Goal: Task Accomplishment & Management: Manage account settings

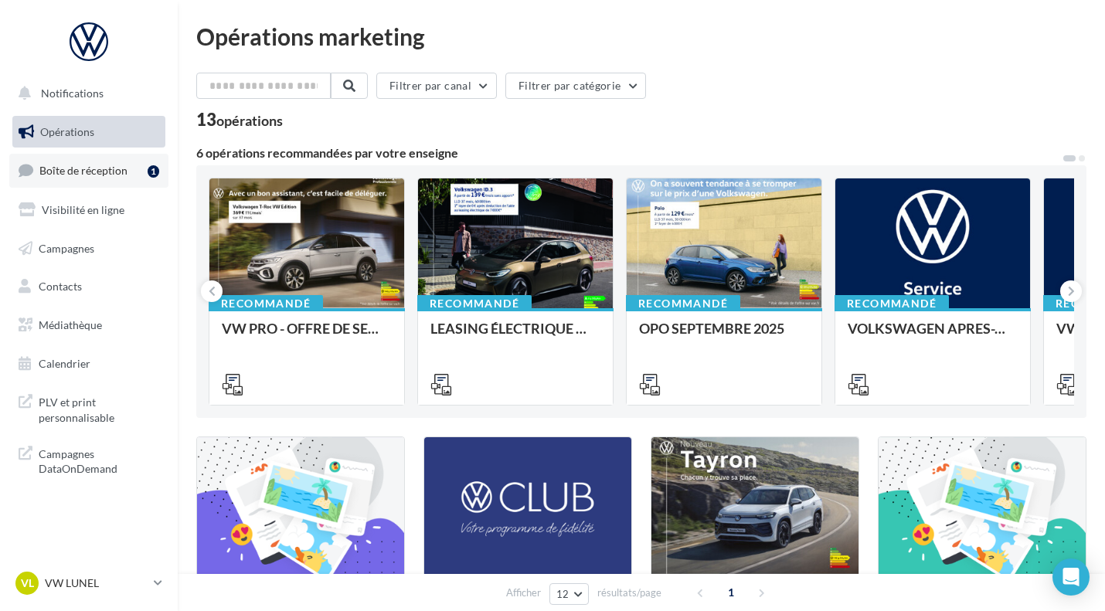
click at [124, 165] on span "Boîte de réception" at bounding box center [83, 170] width 88 height 13
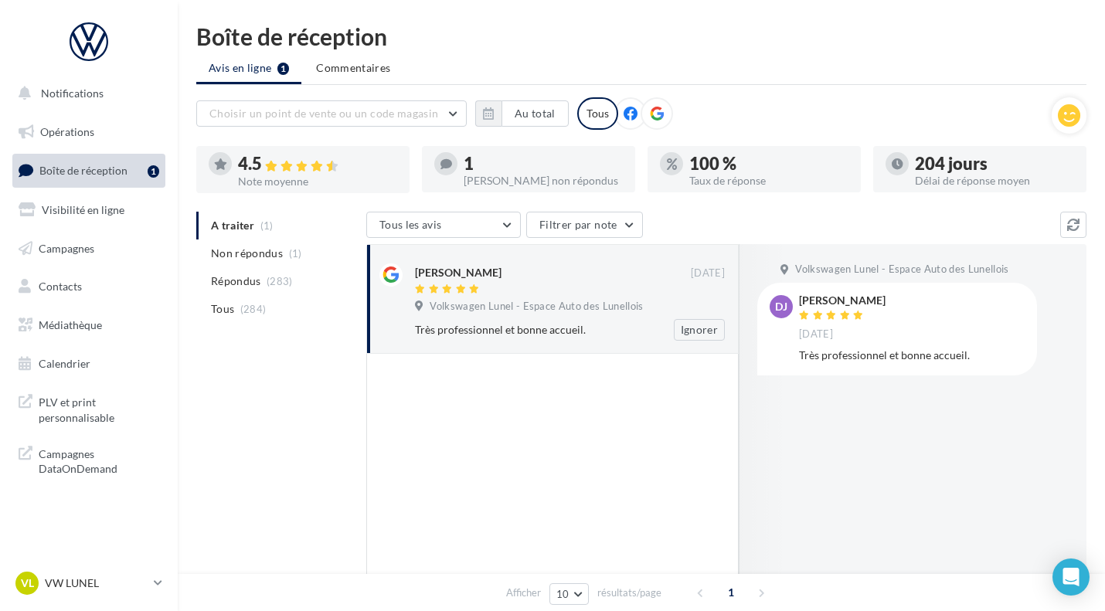
click at [540, 338] on div "Très professionnel et bonne accueil." at bounding box center [519, 329] width 209 height 15
click at [140, 573] on div "VL VW LUNEL vw-lun-eli" at bounding box center [81, 583] width 132 height 23
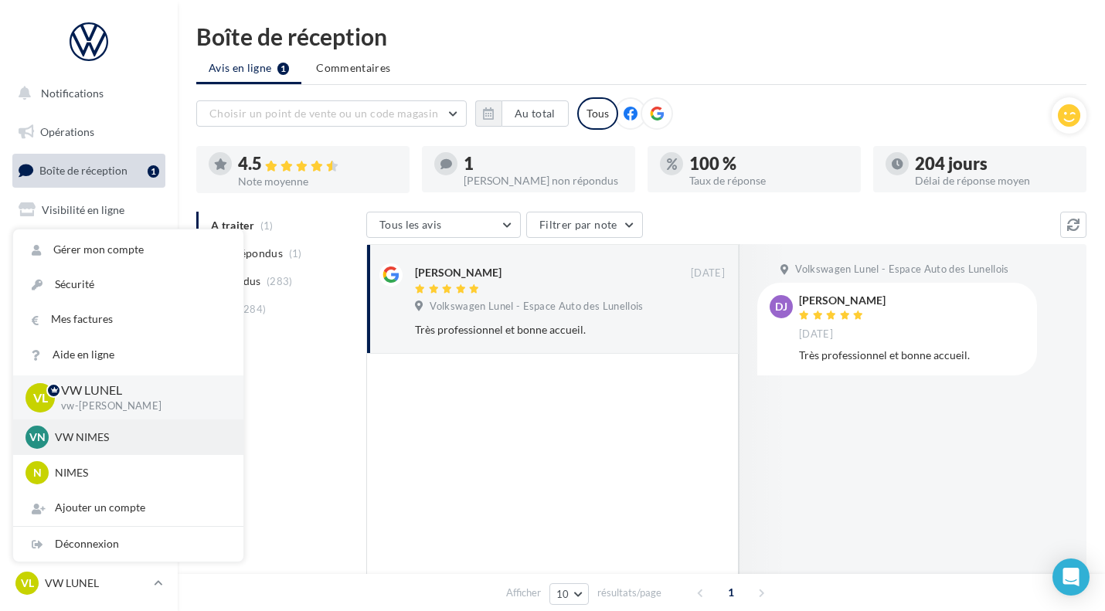
click at [126, 436] on p "VW NIMES" at bounding box center [140, 436] width 170 height 15
